Goal: Information Seeking & Learning: Learn about a topic

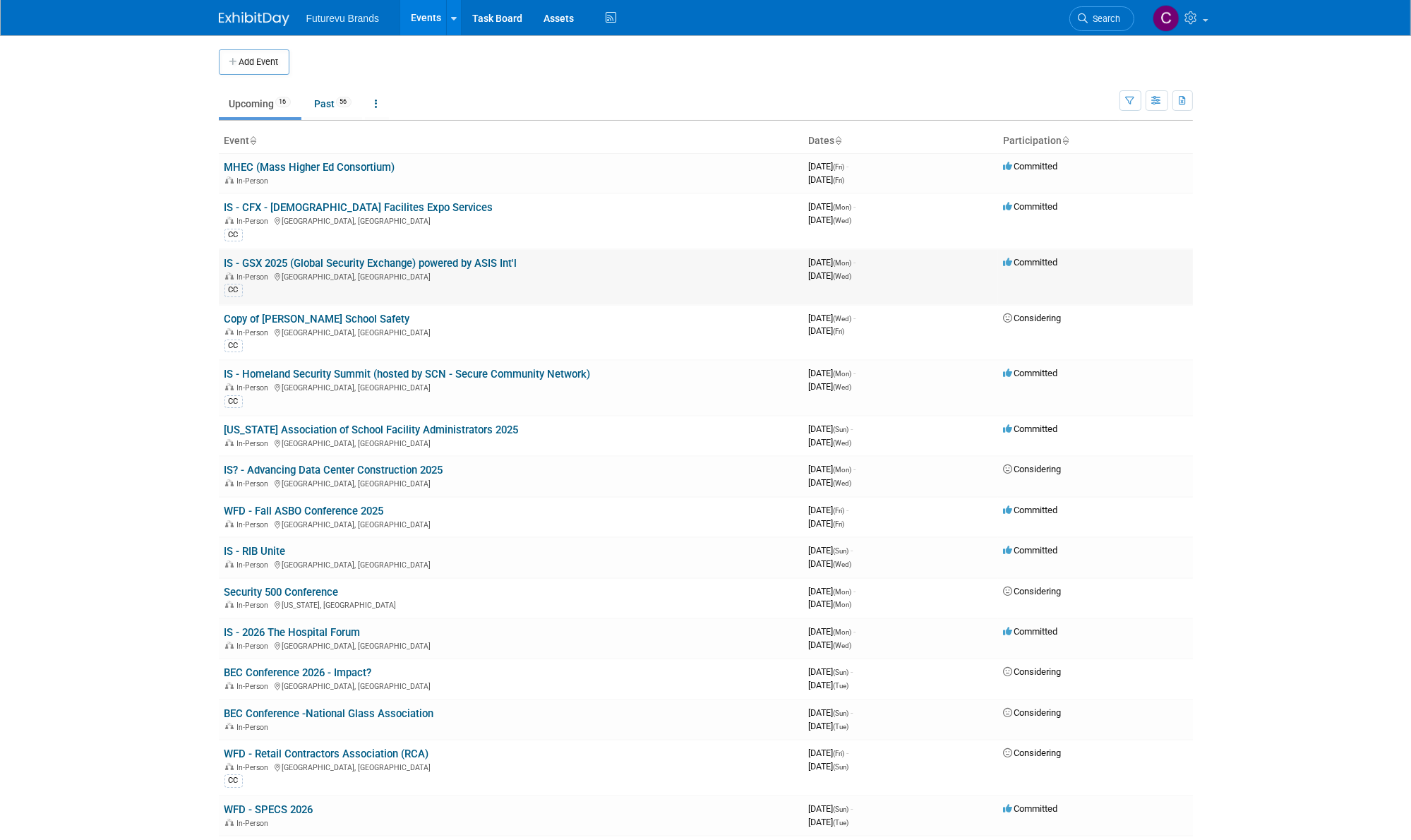
click at [380, 264] on link "IS - GSX 2025 (Global Security Exchange) powered by ASIS Int'l" at bounding box center [370, 263] width 293 height 12
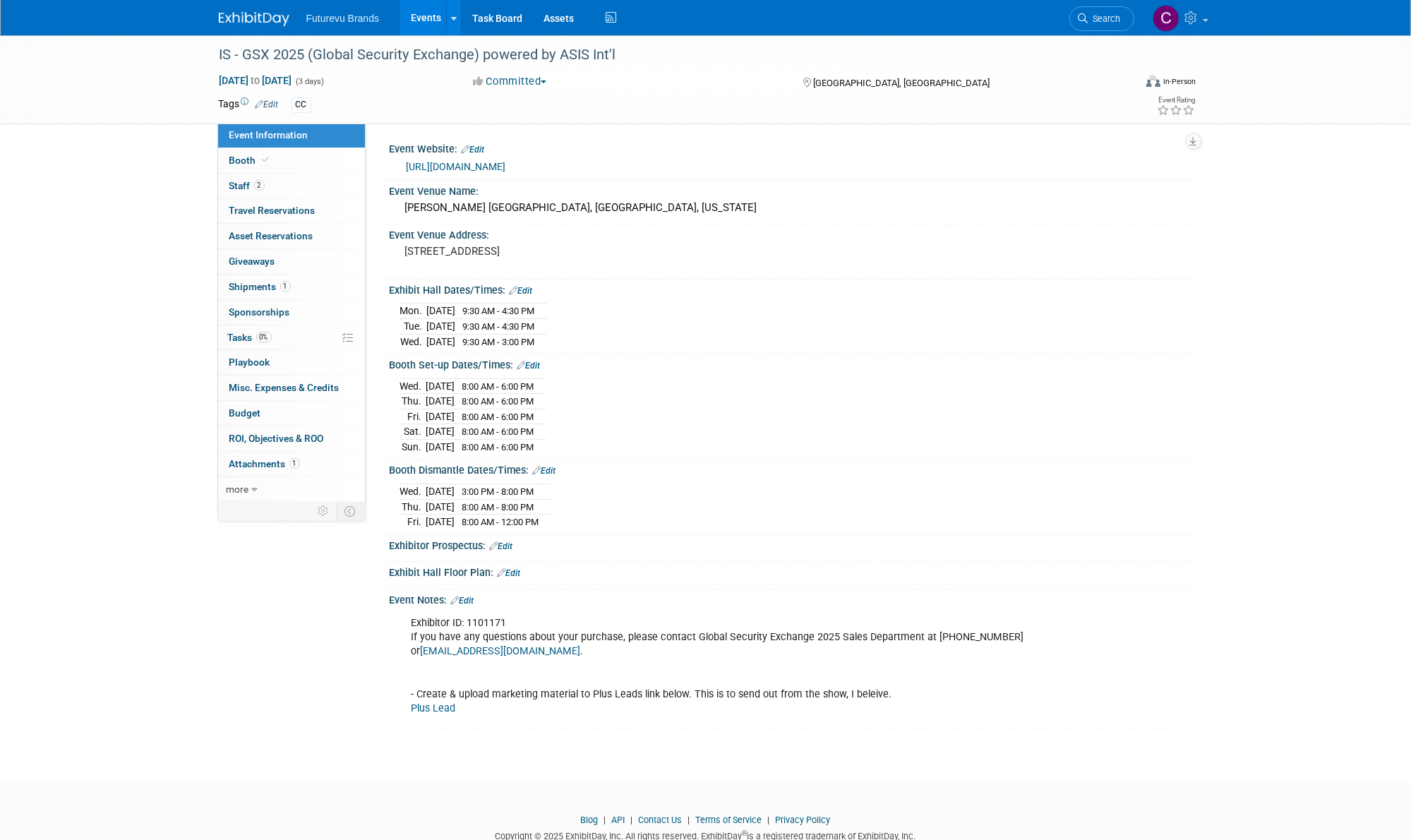
click at [476, 164] on link "https://www.gsx.org/exhibit/" at bounding box center [456, 166] width 99 height 11
click at [335, 24] on ul "Futurevu Brands Events Add Event Bulk Upload Events Shareable Event Boards Rece…" at bounding box center [463, 17] width 314 height 35
click at [341, 18] on span "Futurevu Brands" at bounding box center [343, 18] width 74 height 11
click at [412, 13] on link "Events" at bounding box center [425, 17] width 52 height 35
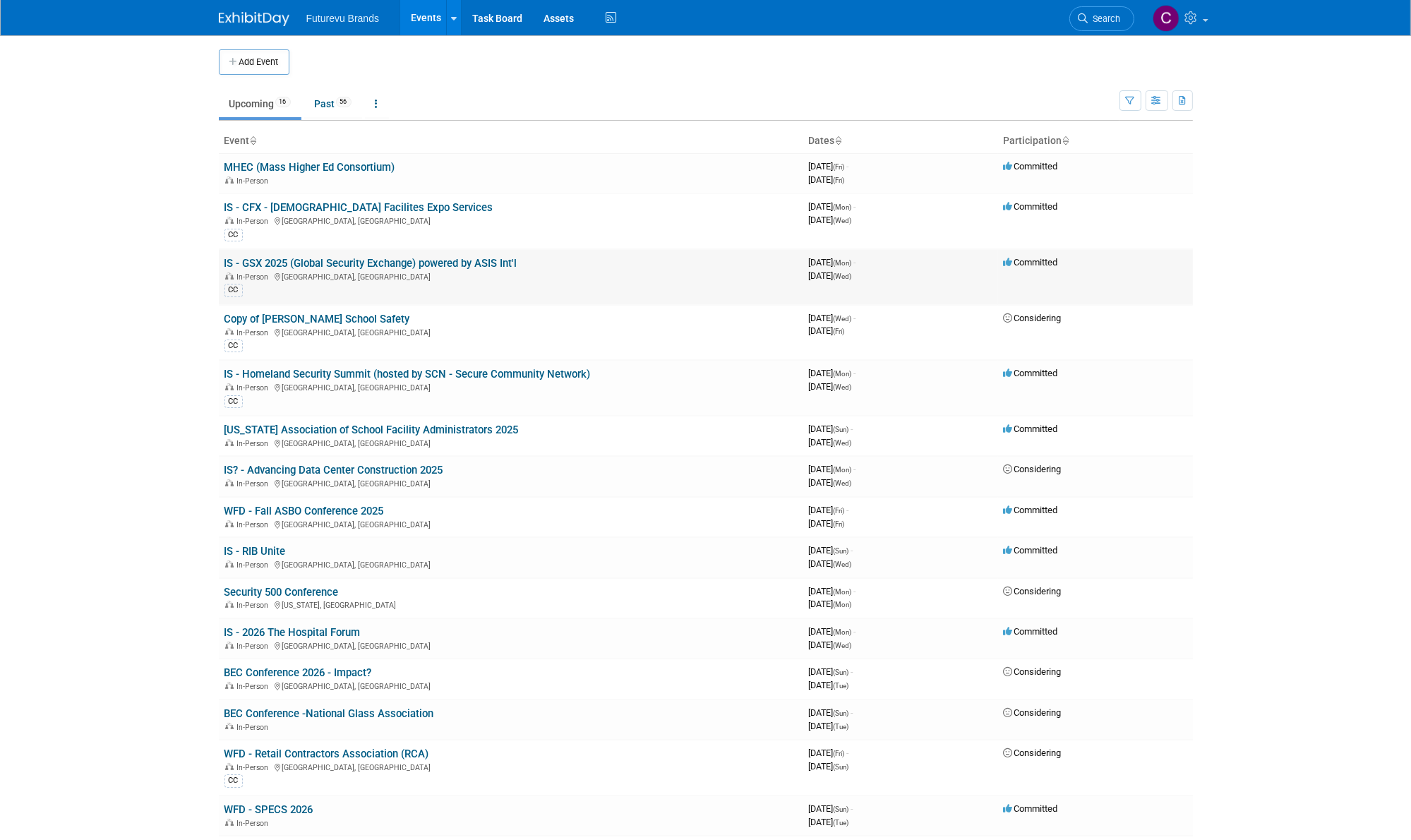
click at [427, 249] on td "IS - GSX 2025 (Global Security Exchange) powered by ASIS Int'l In-Person New Or…" at bounding box center [510, 277] width 584 height 56
click at [427, 264] on link "IS - GSX 2025 (Global Security Exchange) powered by ASIS Int'l" at bounding box center [370, 263] width 293 height 12
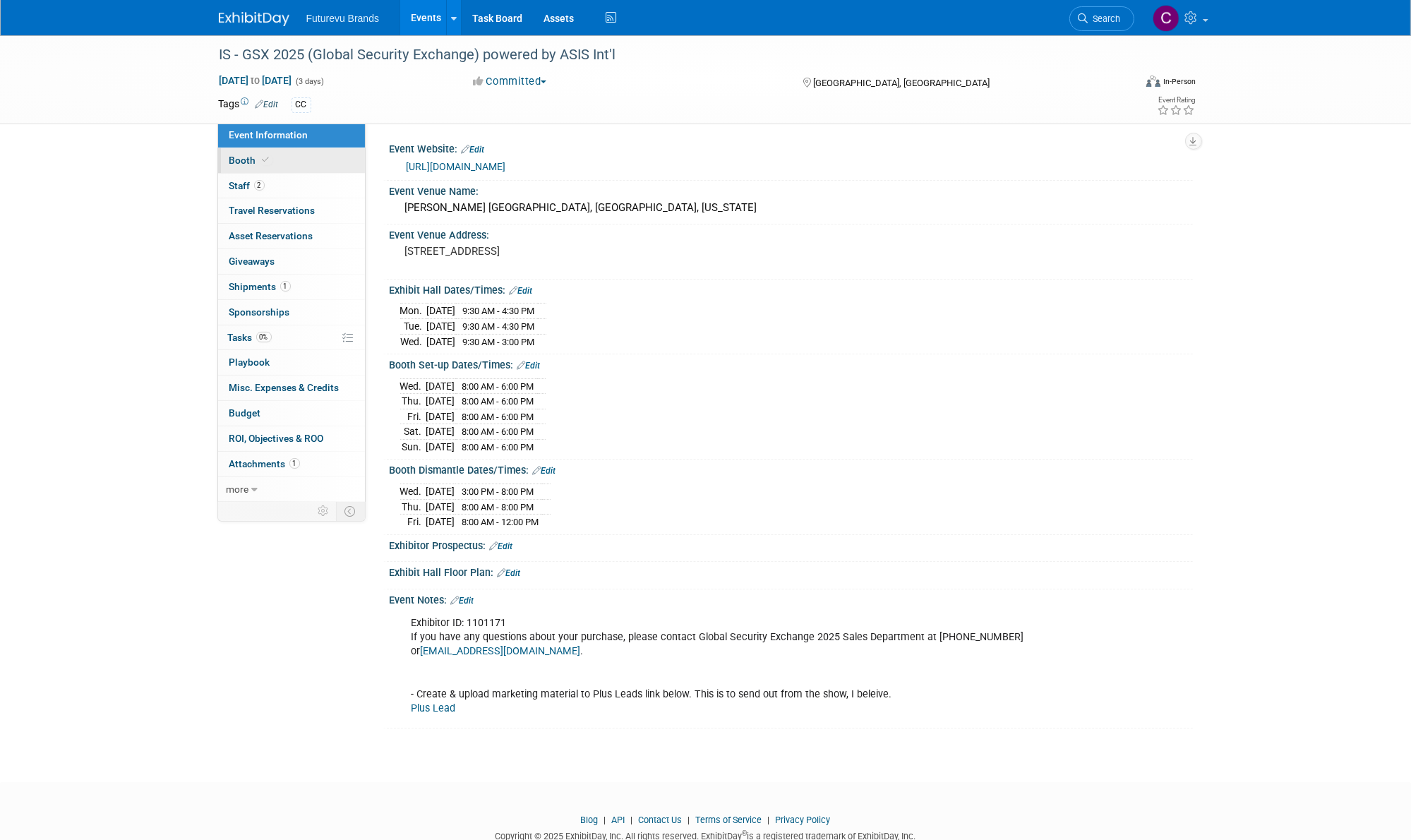
click at [238, 158] on span "Booth" at bounding box center [251, 161] width 43 height 11
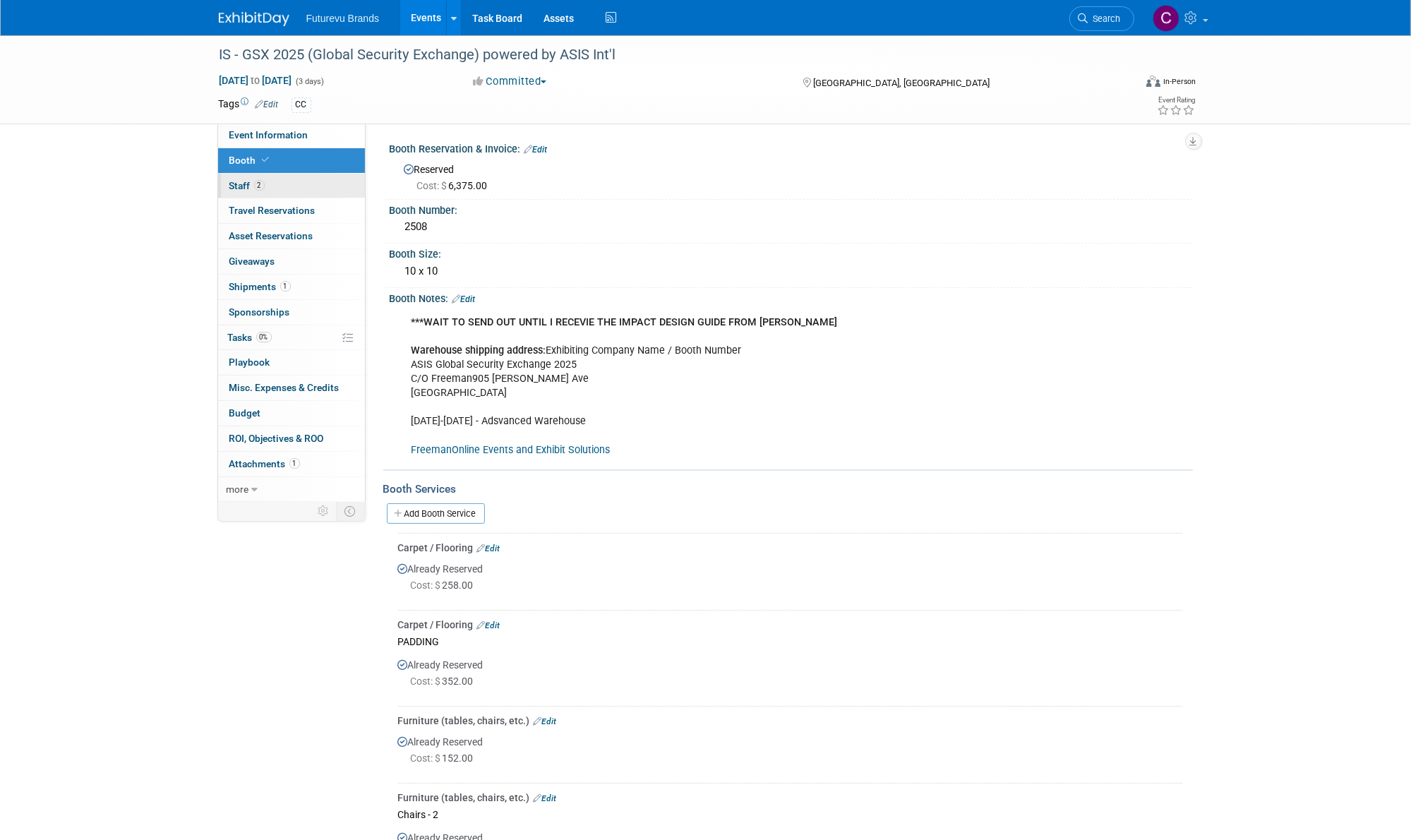
click at [241, 184] on span "Staff 2" at bounding box center [247, 185] width 35 height 11
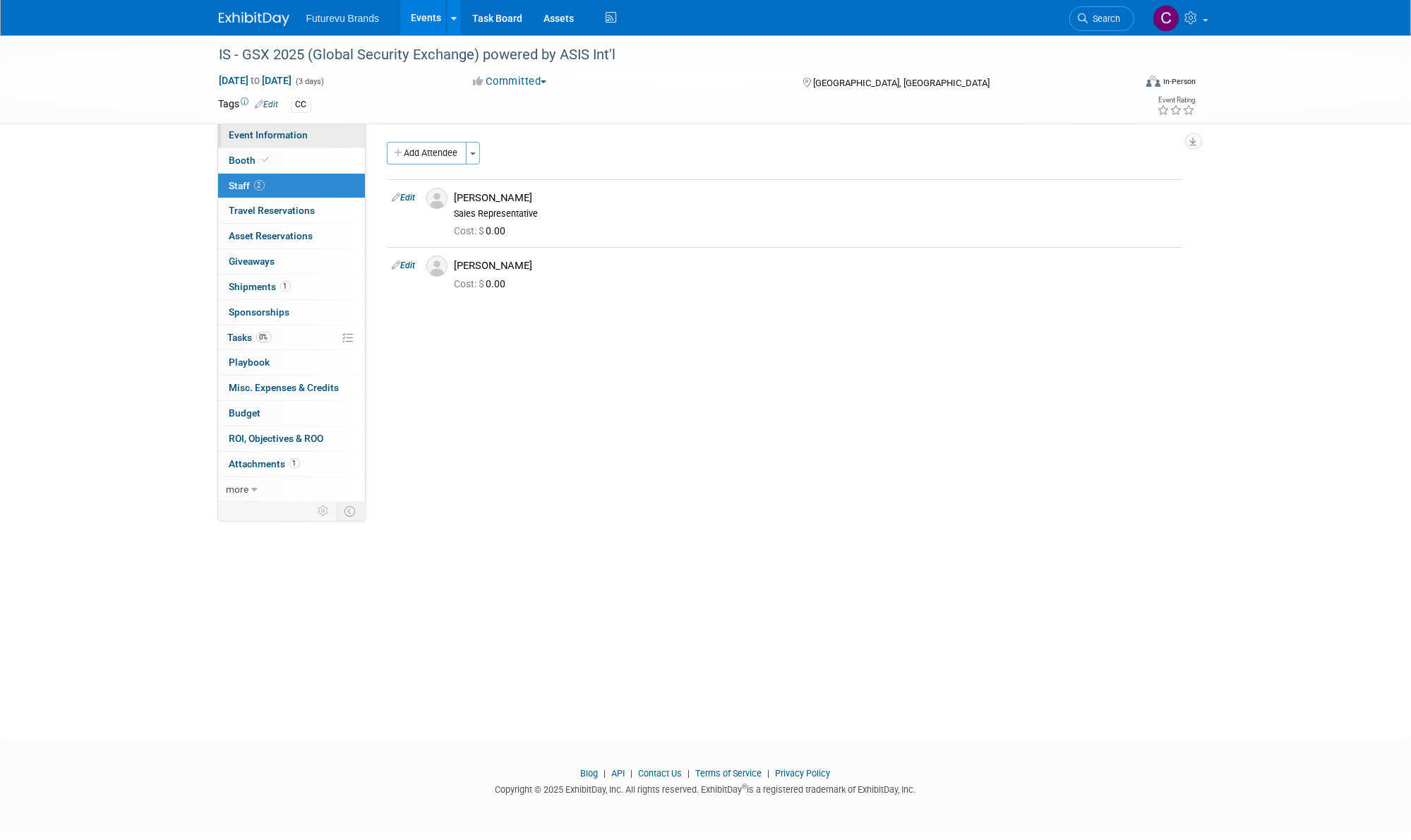
click at [240, 136] on span "Event Information" at bounding box center [269, 135] width 79 height 11
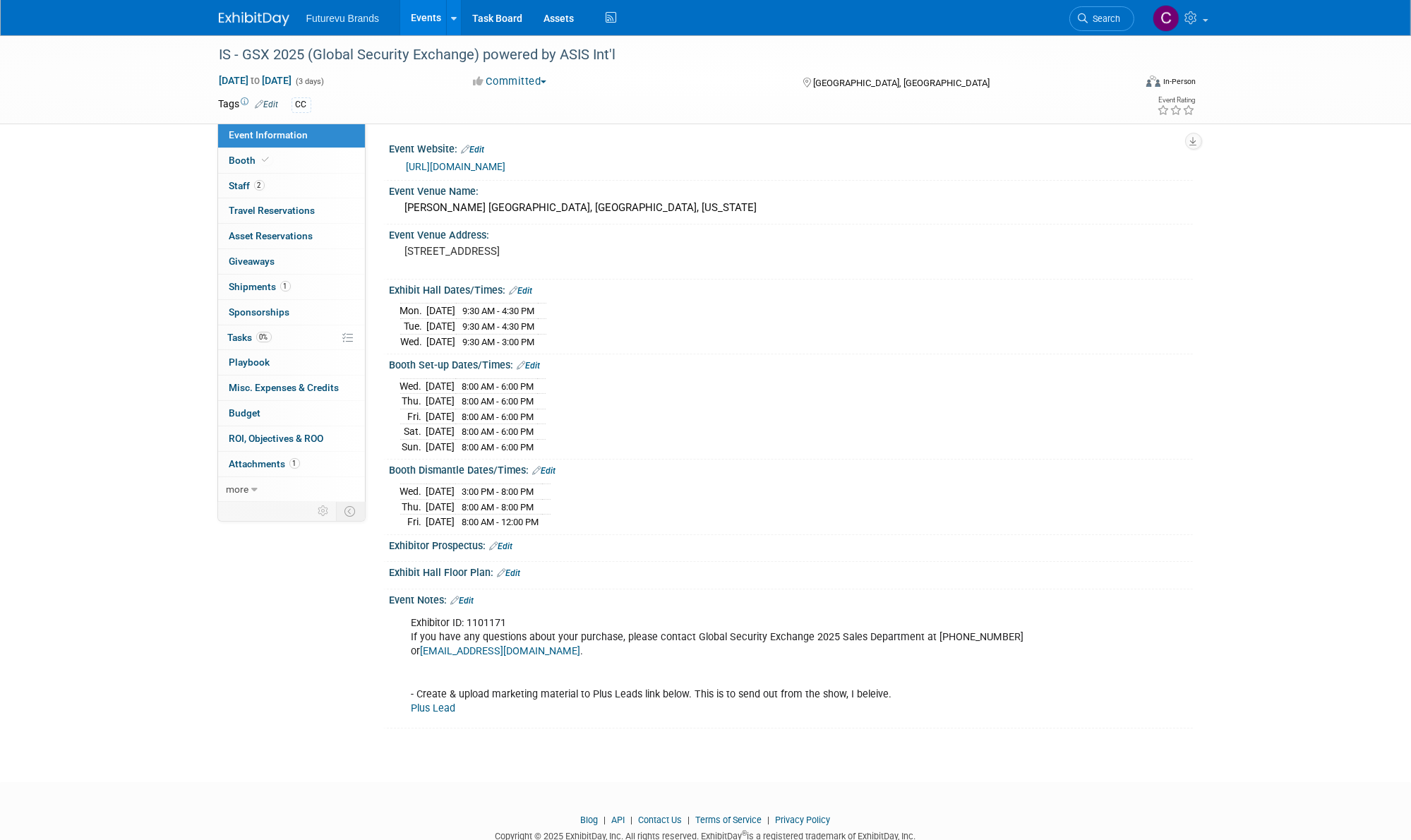
click at [414, 16] on link "Events" at bounding box center [425, 17] width 52 height 35
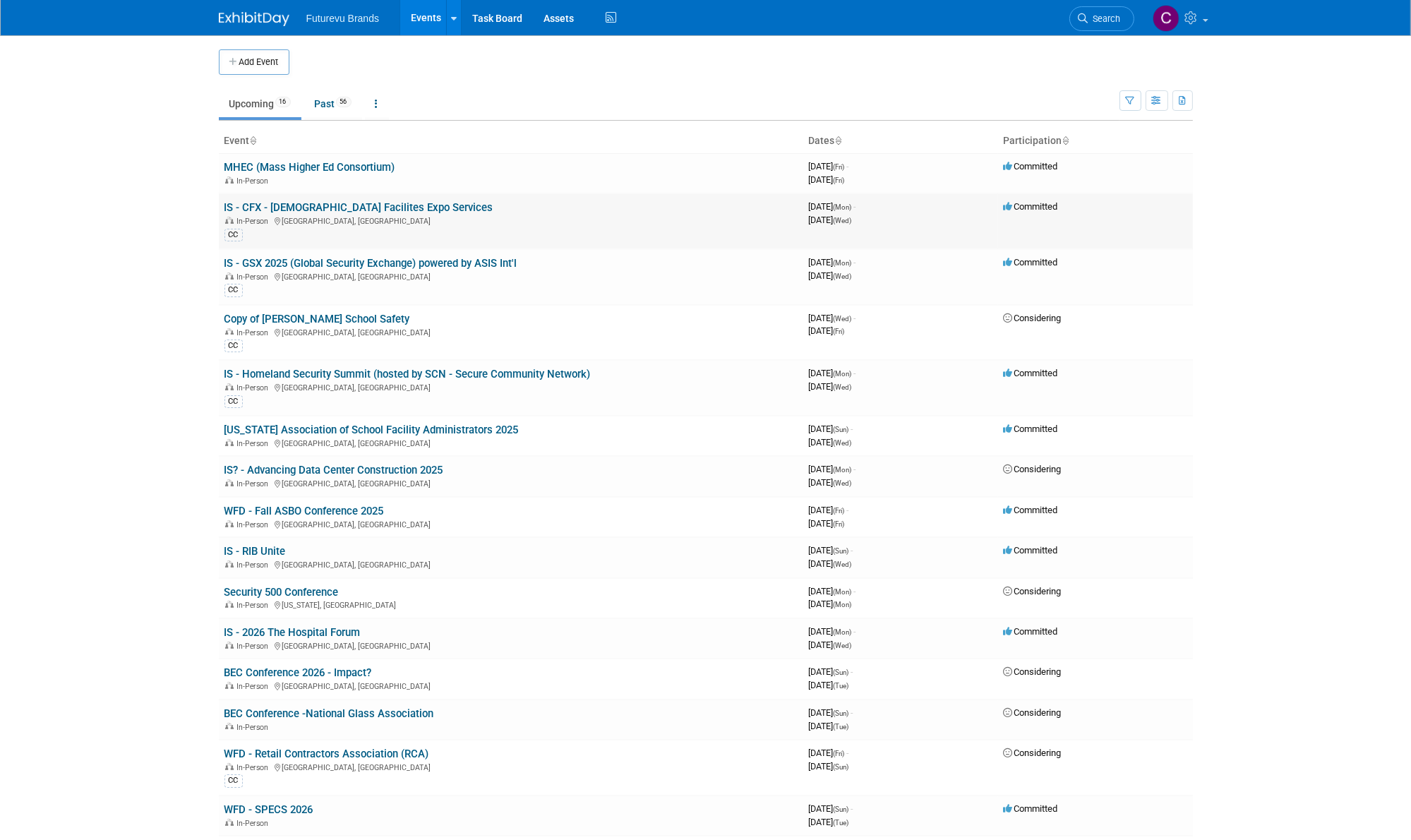
click at [308, 209] on link "IS - CFX - [DEMOGRAPHIC_DATA] Facilites Expo Services" at bounding box center [358, 207] width 268 height 12
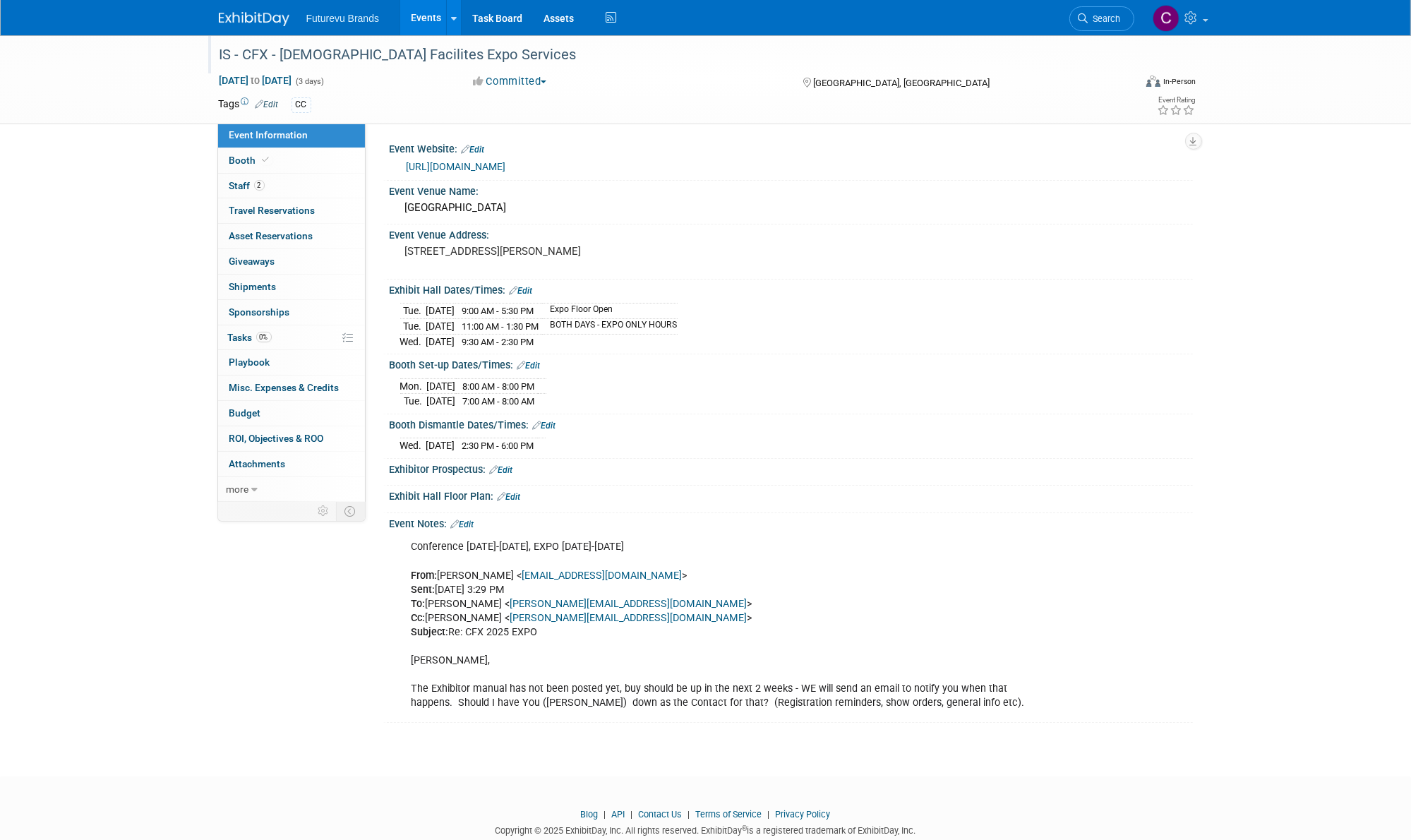
click at [350, 43] on div "IS - CFX - [DEMOGRAPHIC_DATA] Facilites Expo Services" at bounding box center [663, 55] width 899 height 26
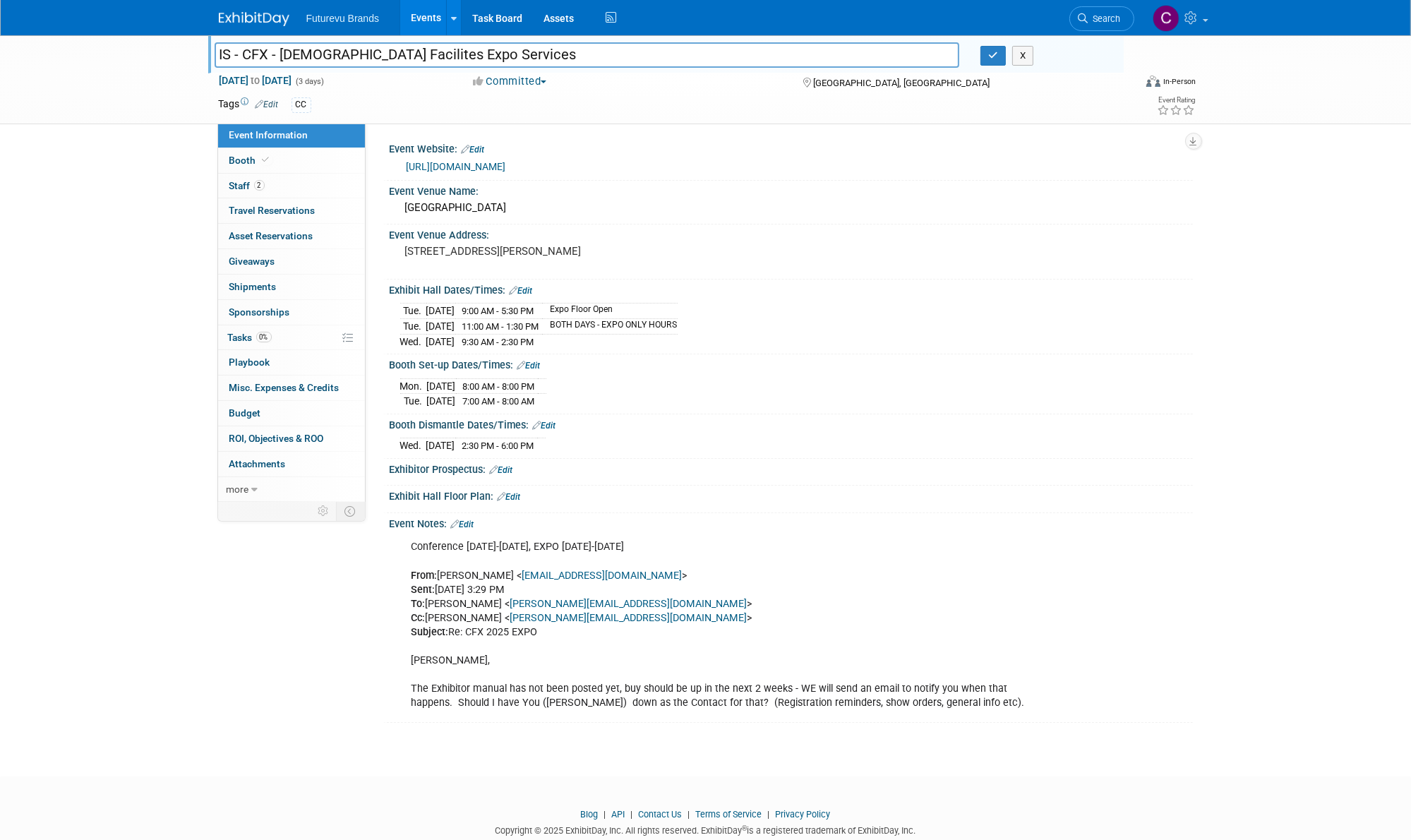
click at [428, 19] on link "Events" at bounding box center [425, 17] width 52 height 35
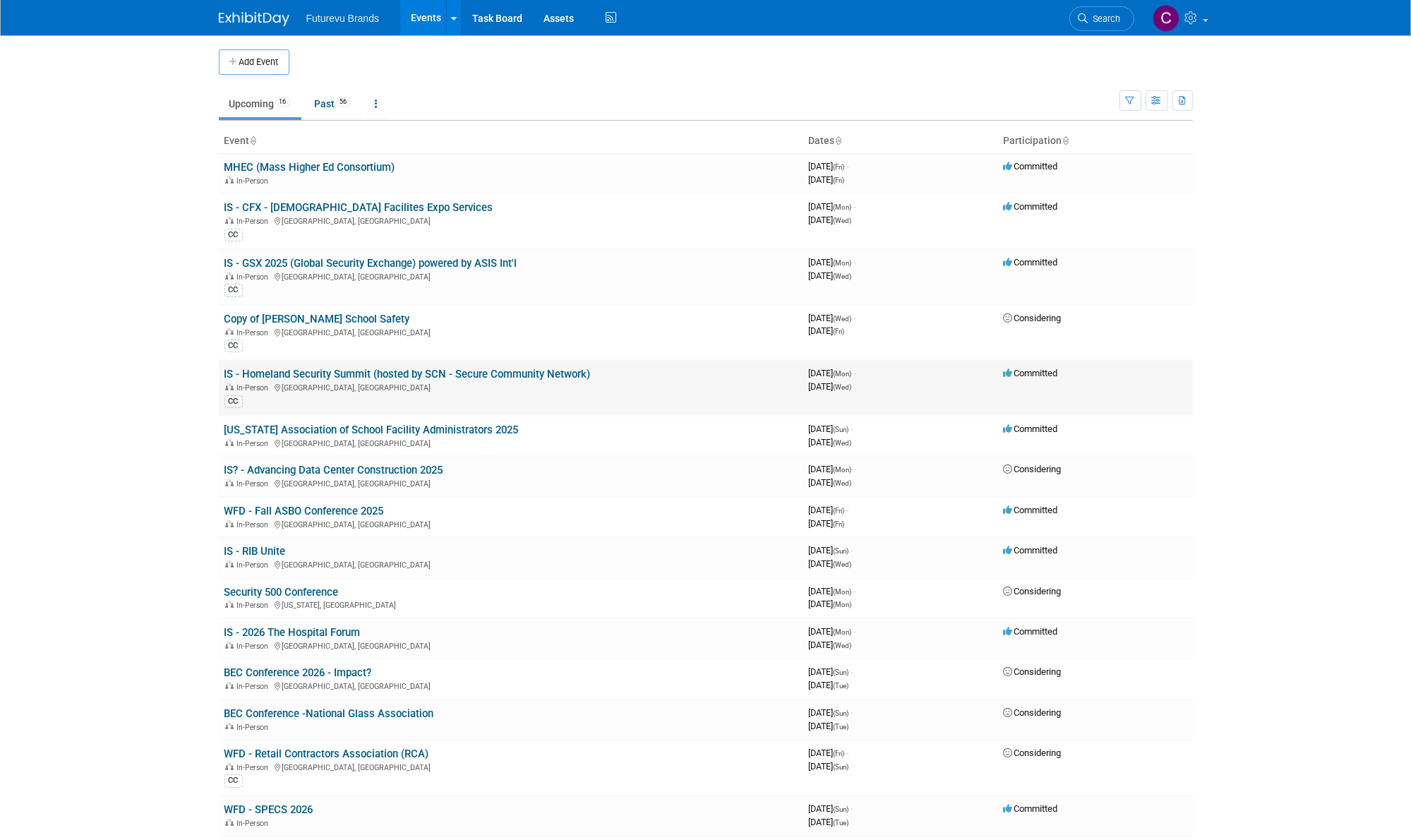
click at [389, 369] on link "IS - Homeland Security Summit (hosted by SCN - Secure Community Network)" at bounding box center [407, 373] width 367 height 12
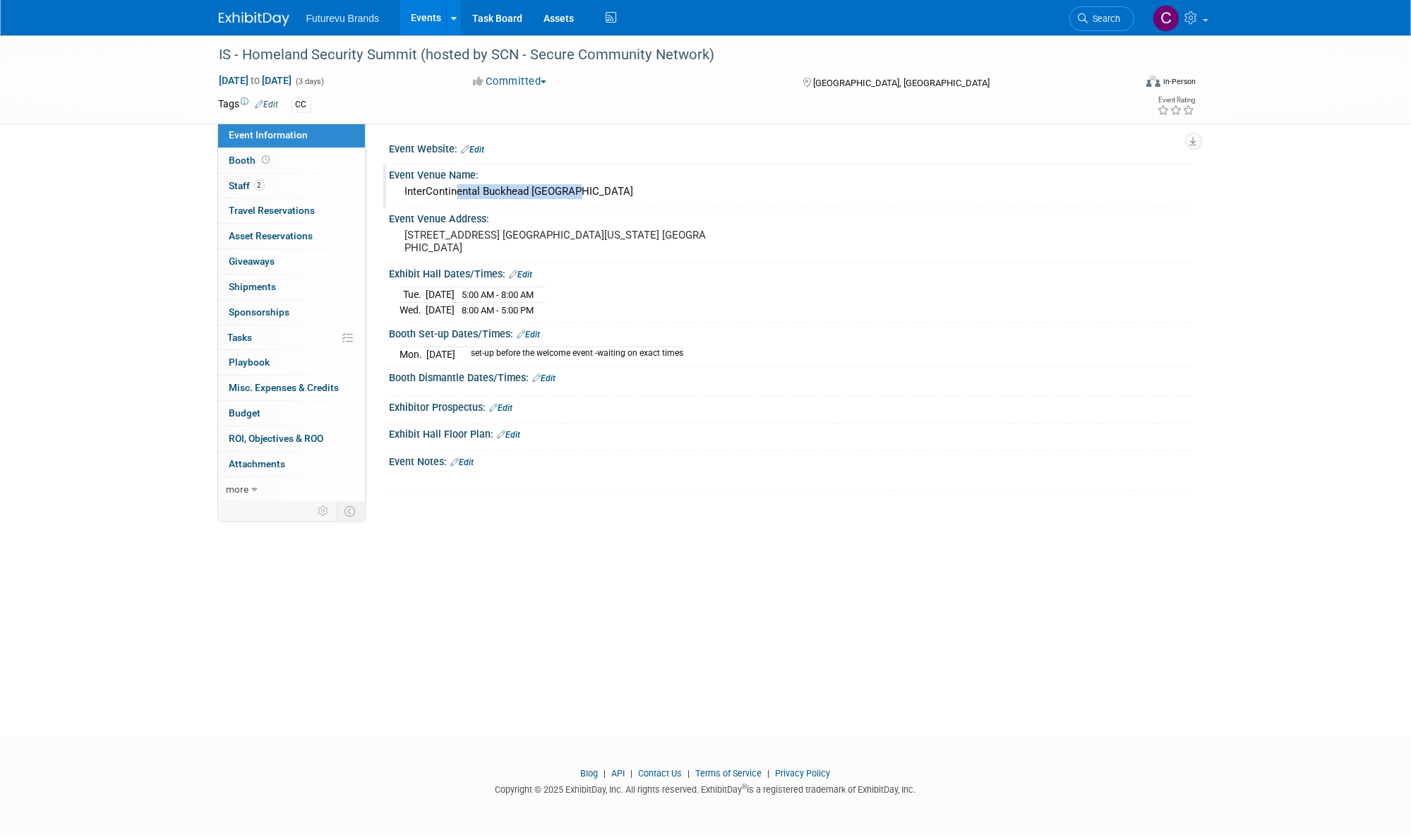
drag, startPoint x: 572, startPoint y: 194, endPoint x: 452, endPoint y: 196, distance: 120.0
click at [452, 196] on div "InterContinental Buckhead [GEOGRAPHIC_DATA]" at bounding box center [790, 191] width 782 height 22
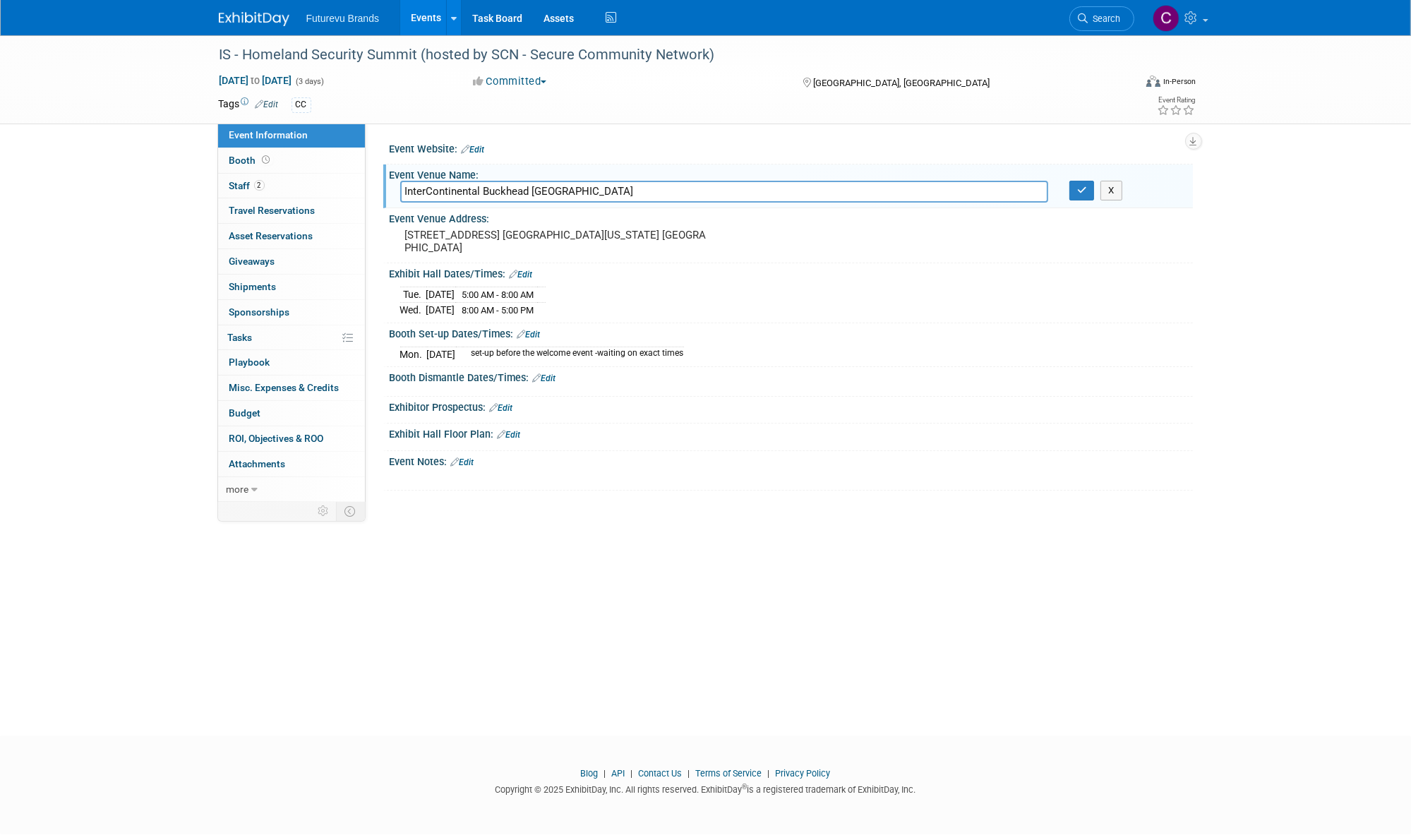
drag, startPoint x: 703, startPoint y: 200, endPoint x: 392, endPoint y: 198, distance: 311.0
click at [392, 198] on div "InterContinental Buckhead [GEOGRAPHIC_DATA]" at bounding box center [724, 191] width 669 height 22
